Goal: Task Accomplishment & Management: Manage account settings

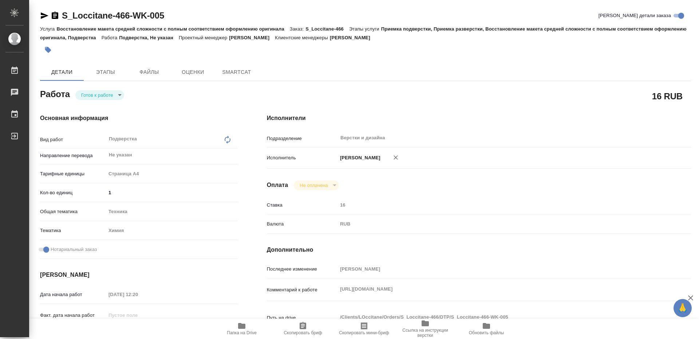
type textarea "x"
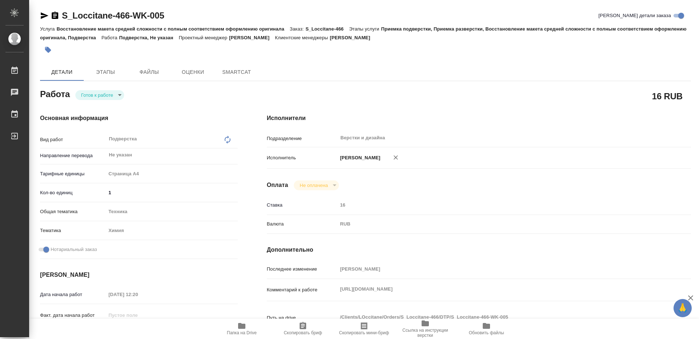
type textarea "x"
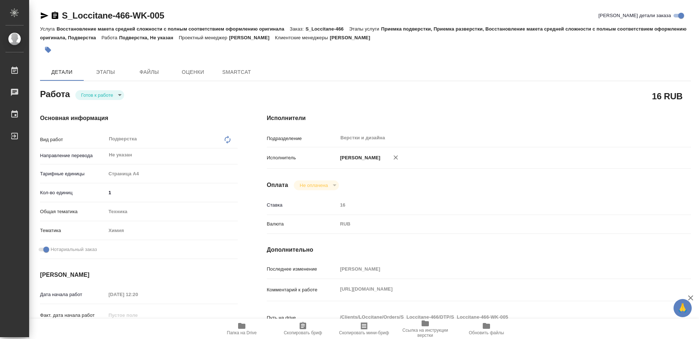
type textarea "x"
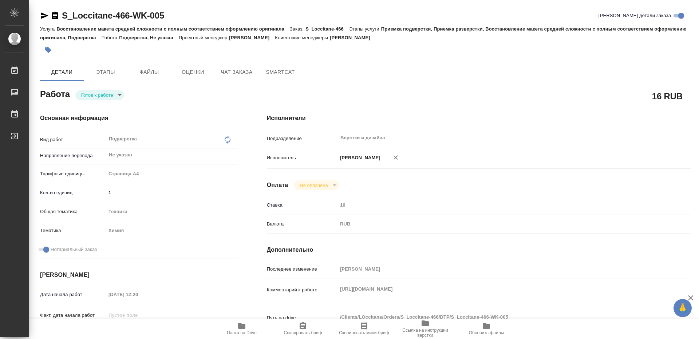
type textarea "x"
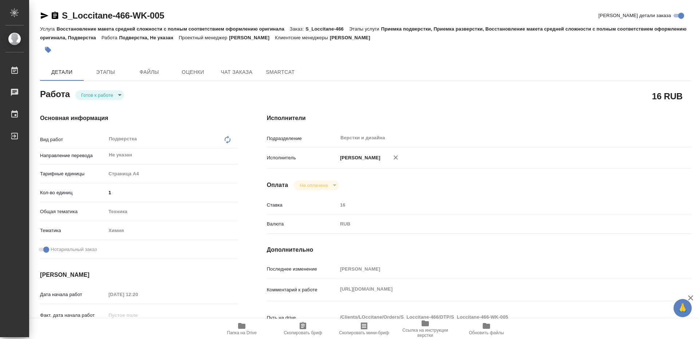
scroll to position [36, 0]
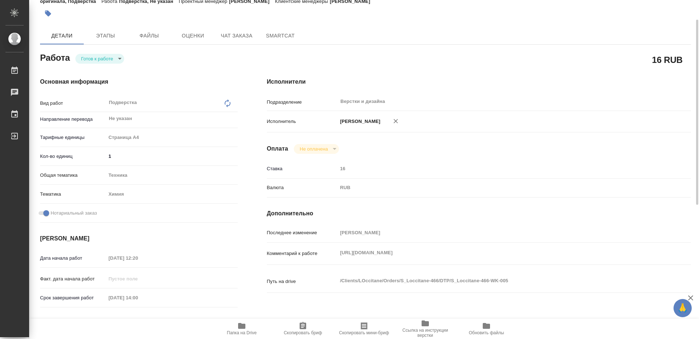
type textarea "x"
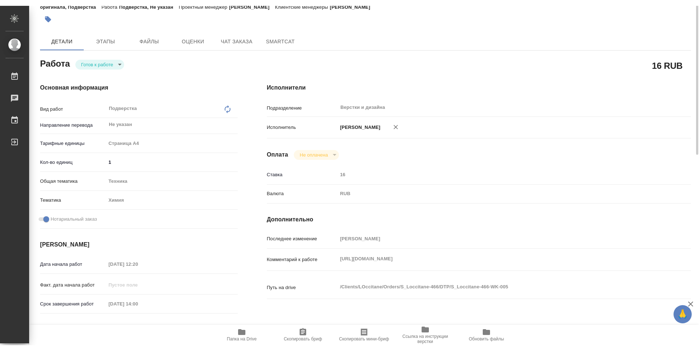
scroll to position [0, 0]
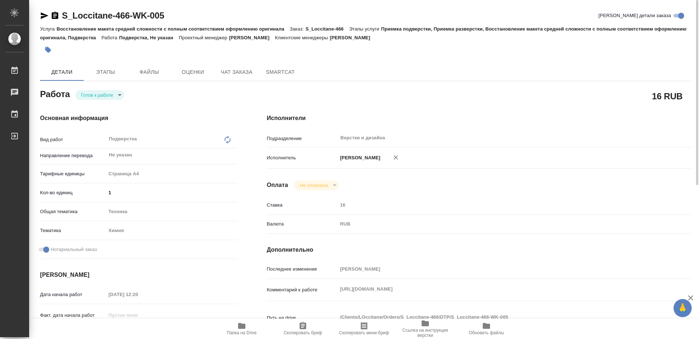
click at [104, 102] on div "Основная информация Вид работ Подверстка x ​ Направление перевода Не указан ​ Т…" at bounding box center [138, 254] width 227 height 311
click at [111, 94] on body "🙏 .cls-1 fill:#fff; AWATERA Guselnikov Roman Работы 0 Чаты График Выйти S_Locci…" at bounding box center [349, 169] width 699 height 339
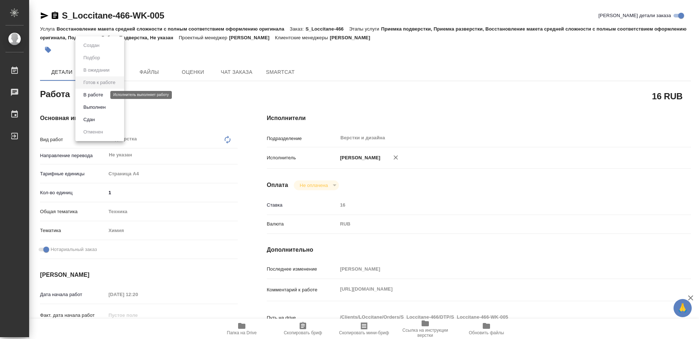
click at [97, 95] on button "В работе" at bounding box center [93, 95] width 24 height 8
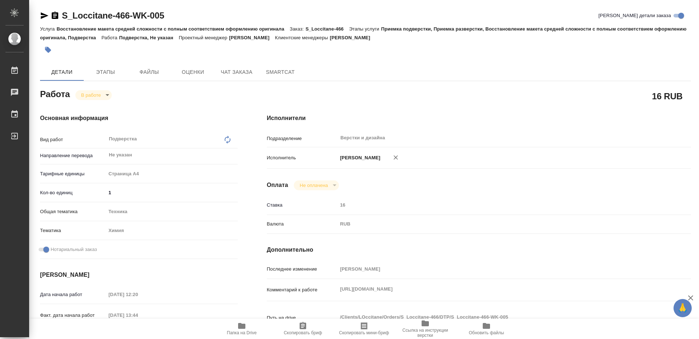
type textarea "x"
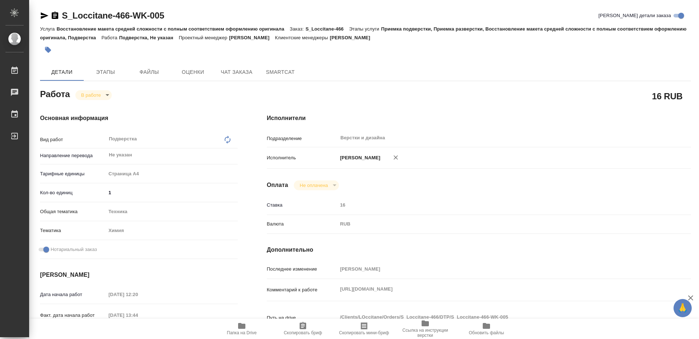
type textarea "x"
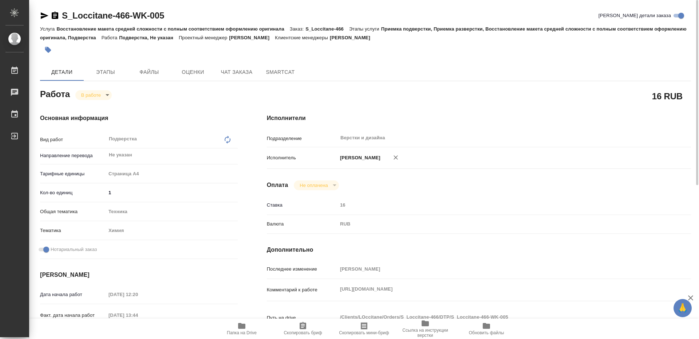
type textarea "x"
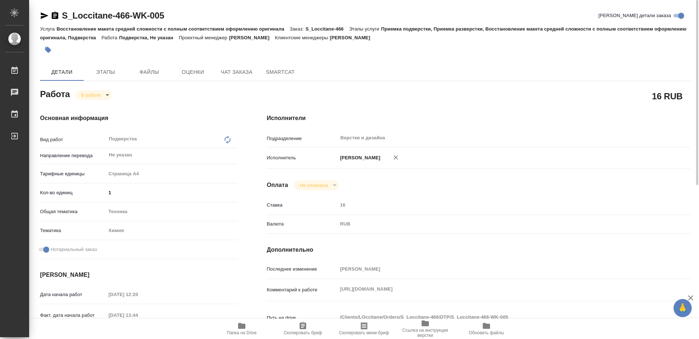
click at [333, 289] on div "Комментарий к работе [URL][DOMAIN_NAME] x" at bounding box center [479, 290] width 424 height 16
type textarea "x"
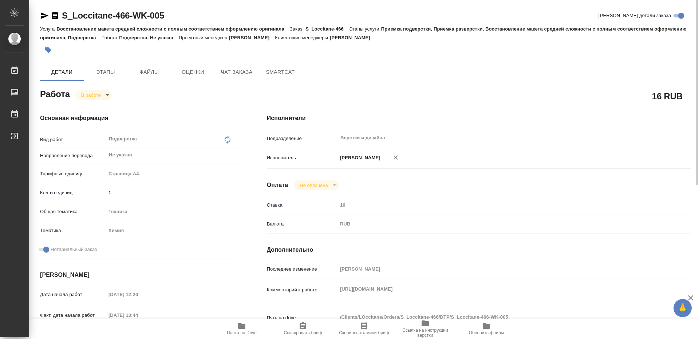
type textarea "x"
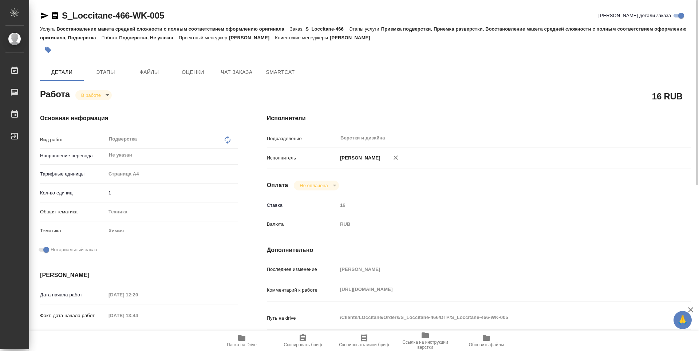
type textarea "x"
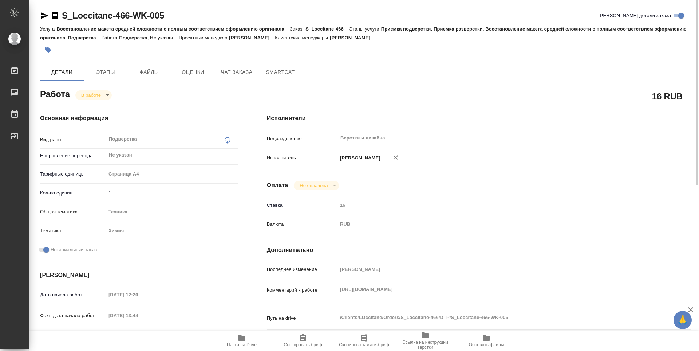
click at [241, 339] on icon "button" at bounding box center [241, 338] width 7 height 6
click at [56, 16] on icon "button" at bounding box center [55, 15] width 7 height 7
click at [242, 339] on icon "button" at bounding box center [241, 338] width 7 height 6
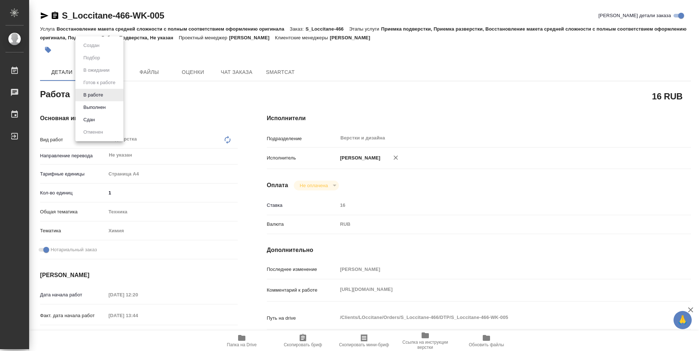
click at [109, 94] on body "🙏 .cls-1 fill:#fff; AWATERA Guselnikov Roman Работы 0 Чаты График Выйти S_Locci…" at bounding box center [349, 175] width 699 height 351
click at [92, 104] on button "Выполнен" at bounding box center [94, 107] width 27 height 8
type textarea "x"
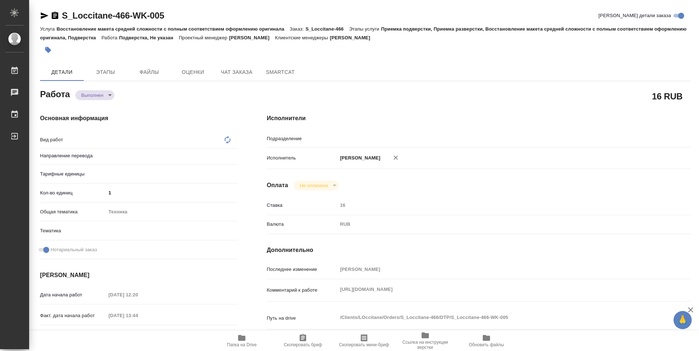
type textarea "x"
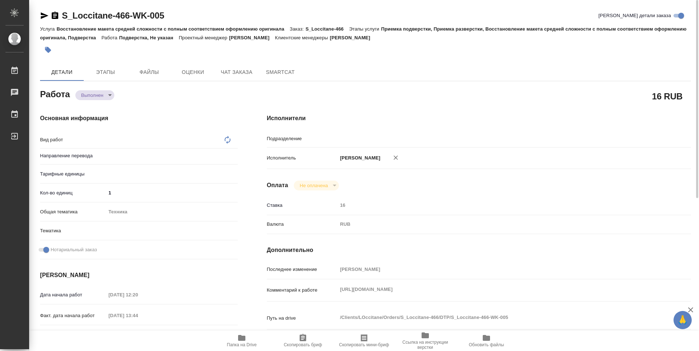
type input "Верстки и дизайна"
type textarea "Подверстка"
type textarea "x"
type input "Не указан"
type textarea "x"
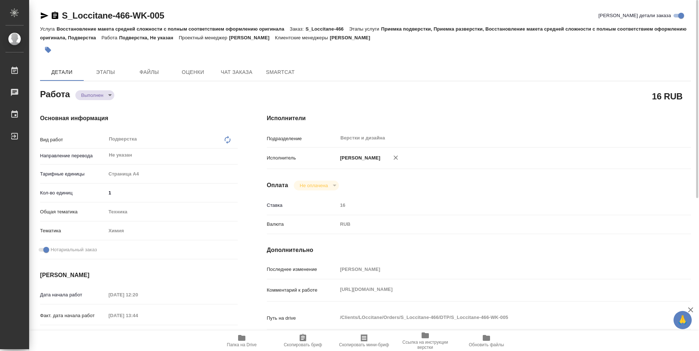
type textarea "x"
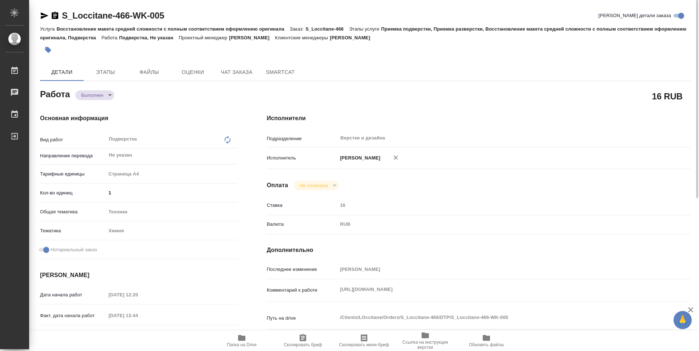
type textarea "x"
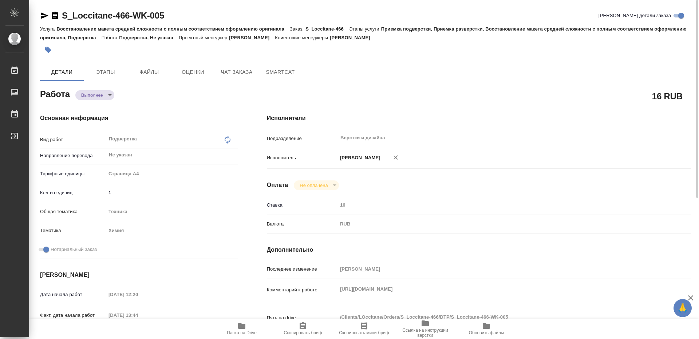
type textarea "x"
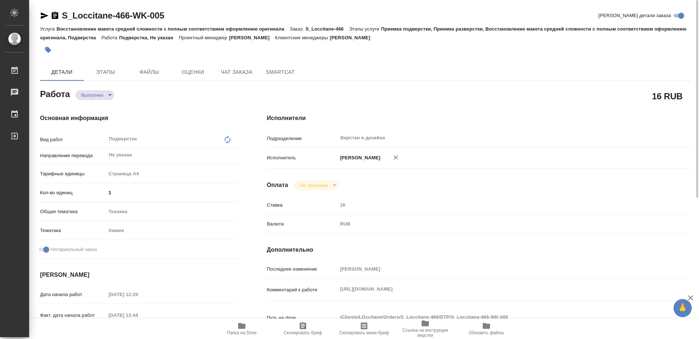
type textarea "x"
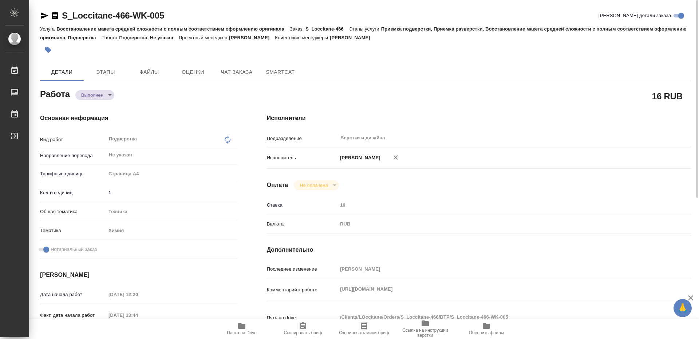
type textarea "x"
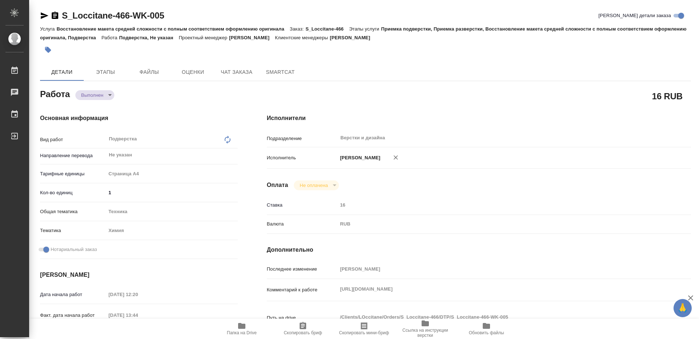
click at [56, 13] on icon "button" at bounding box center [55, 15] width 7 height 7
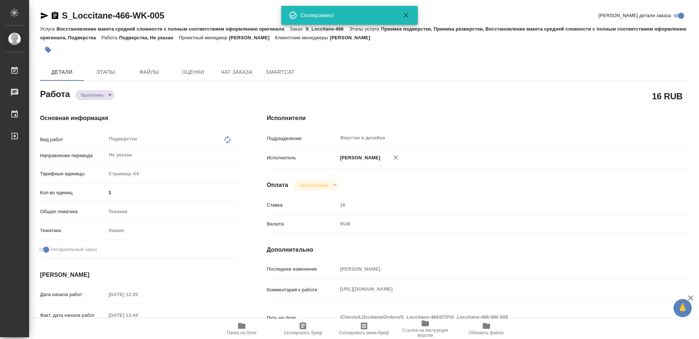
type textarea "x"
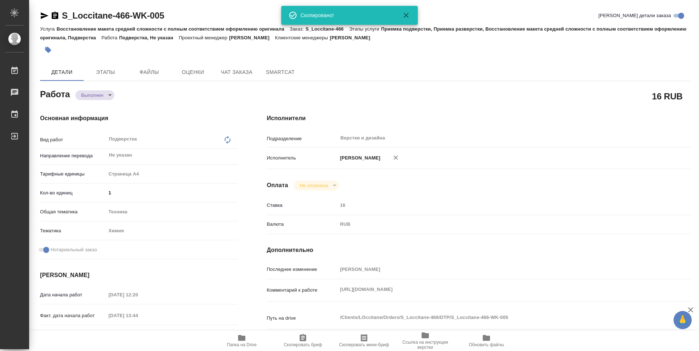
type textarea "x"
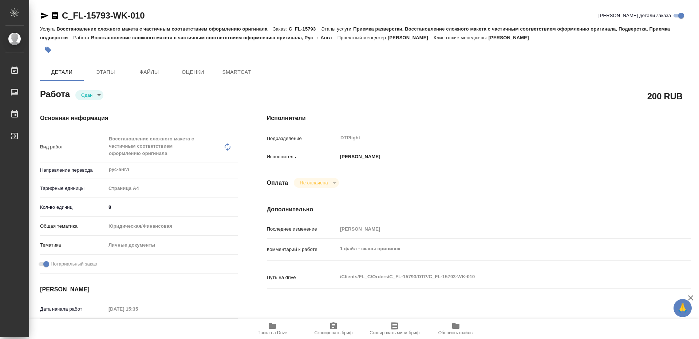
type textarea "x"
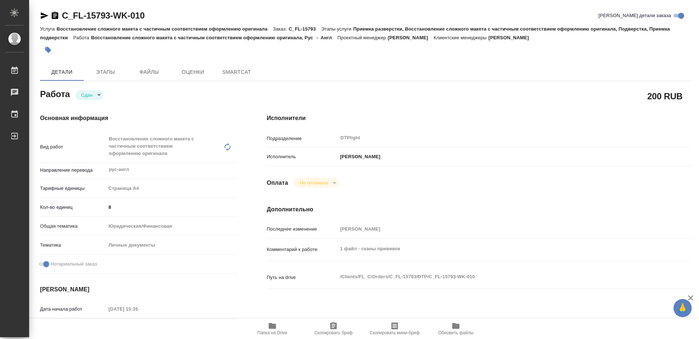
type textarea "x"
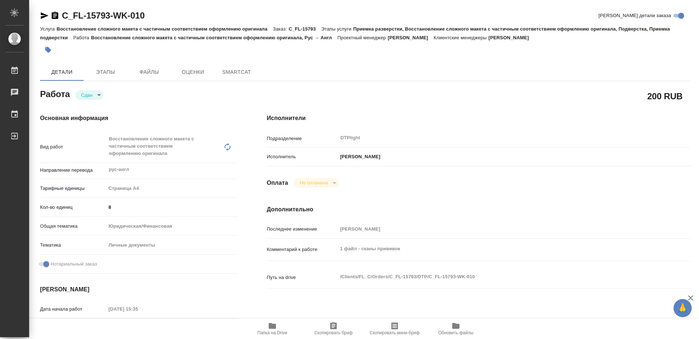
type textarea "x"
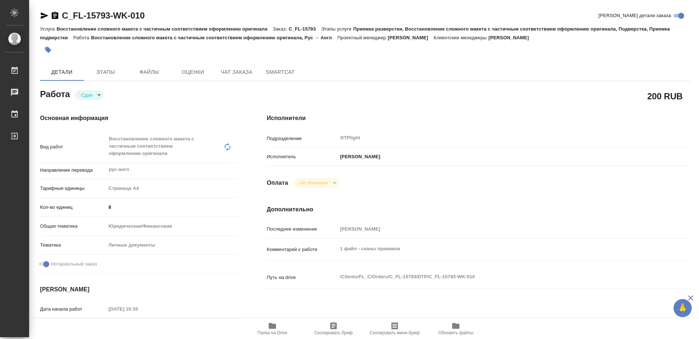
type textarea "x"
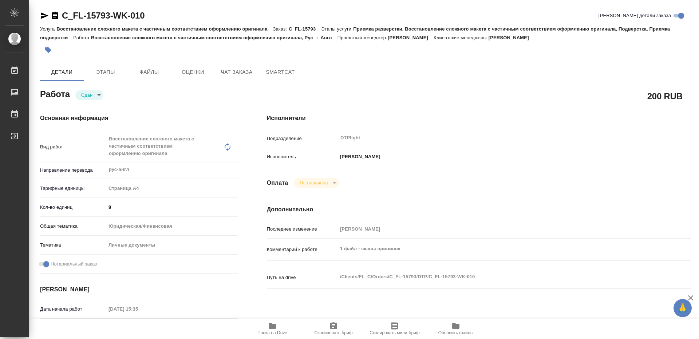
type textarea "x"
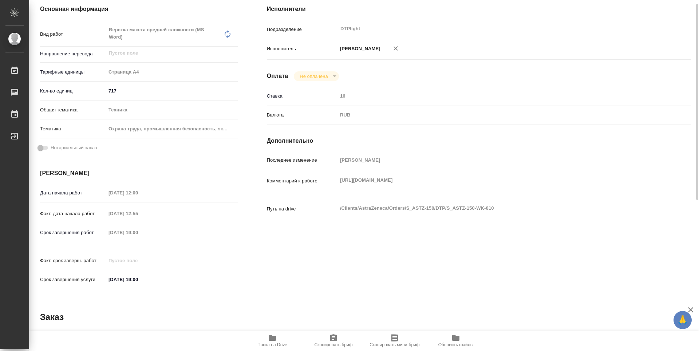
scroll to position [146, 0]
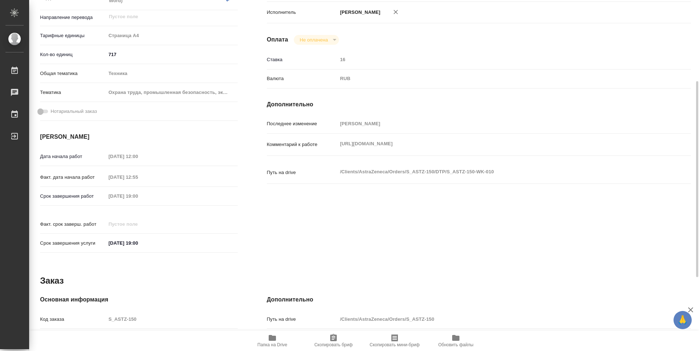
click at [327, 142] on div "Комментарий к работе [URL][DOMAIN_NAME] x" at bounding box center [479, 144] width 424 height 16
click at [456, 104] on h4 "Дополнительно" at bounding box center [479, 104] width 424 height 9
click at [276, 335] on icon "button" at bounding box center [272, 337] width 9 height 9
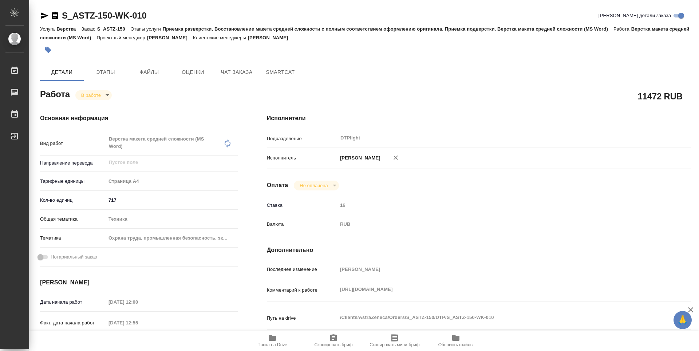
click at [57, 13] on icon "button" at bounding box center [55, 15] width 7 height 7
